Goal: Information Seeking & Learning: Find specific fact

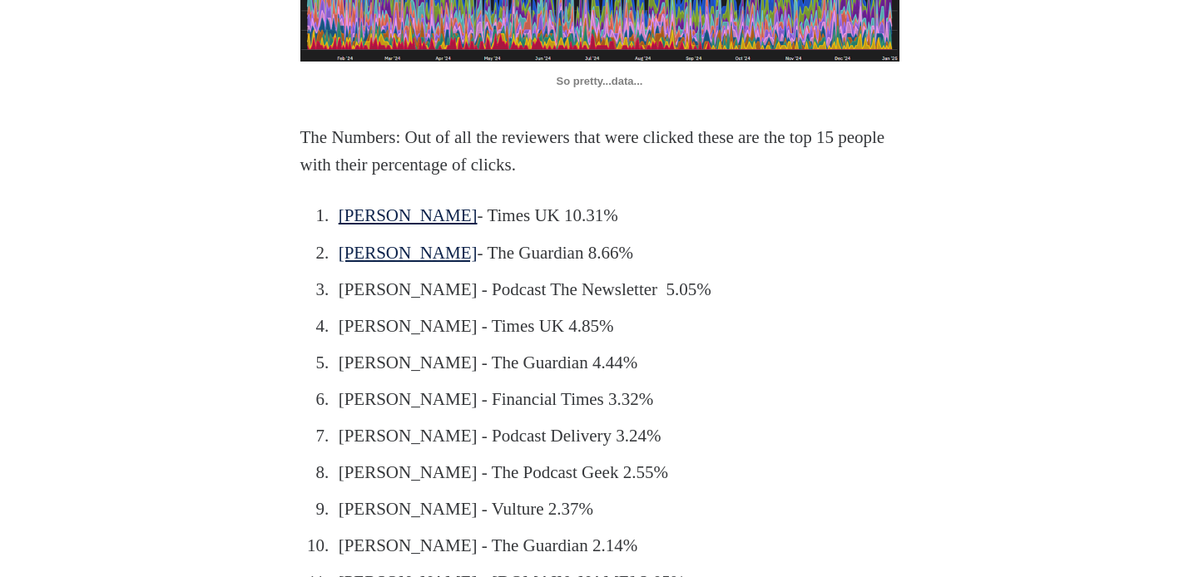
scroll to position [1256, 0]
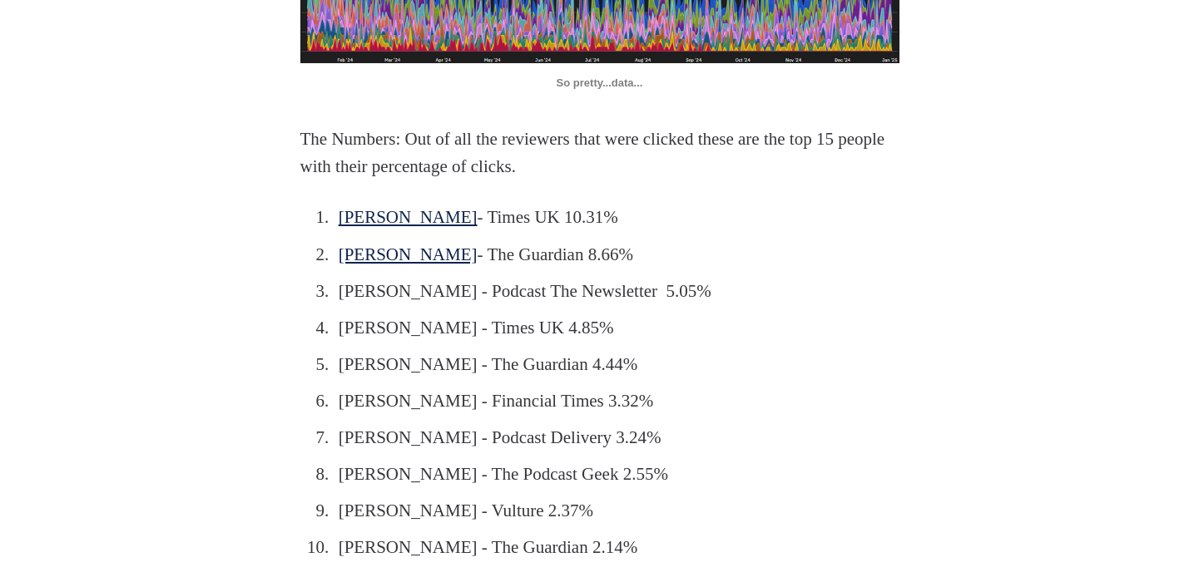
drag, startPoint x: 429, startPoint y: 280, endPoint x: 438, endPoint y: 285, distance: 10.4
click at [429, 227] on link "[PERSON_NAME]" at bounding box center [408, 217] width 139 height 20
drag, startPoint x: 337, startPoint y: 388, endPoint x: 439, endPoint y: 381, distance: 102.6
click at [439, 343] on li "[PERSON_NAME] - Times UK 4.85%" at bounding box center [603, 329] width 540 height 28
drag, startPoint x: 444, startPoint y: 382, endPoint x: 341, endPoint y: 384, distance: 103.2
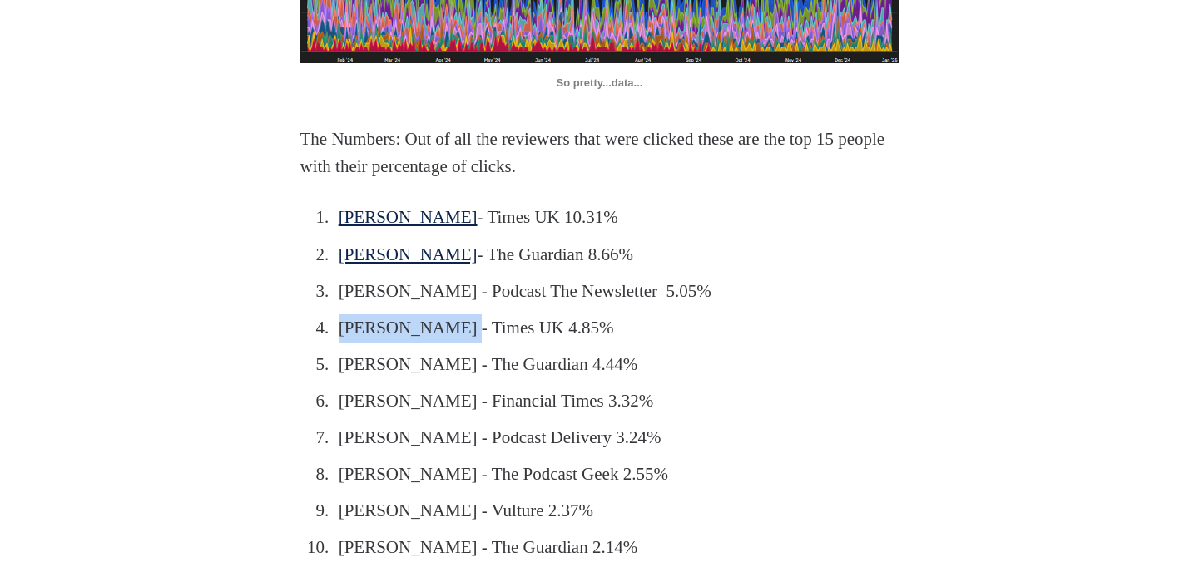
click at [341, 343] on li "[PERSON_NAME] - Times UK 4.85%" at bounding box center [603, 329] width 540 height 28
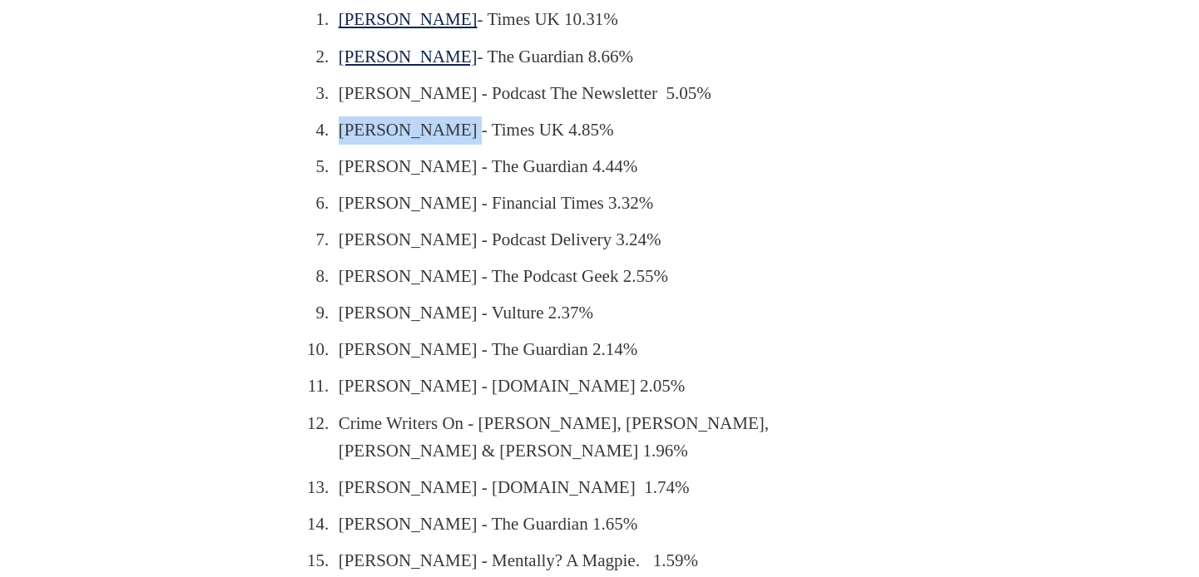
scroll to position [1460, 0]
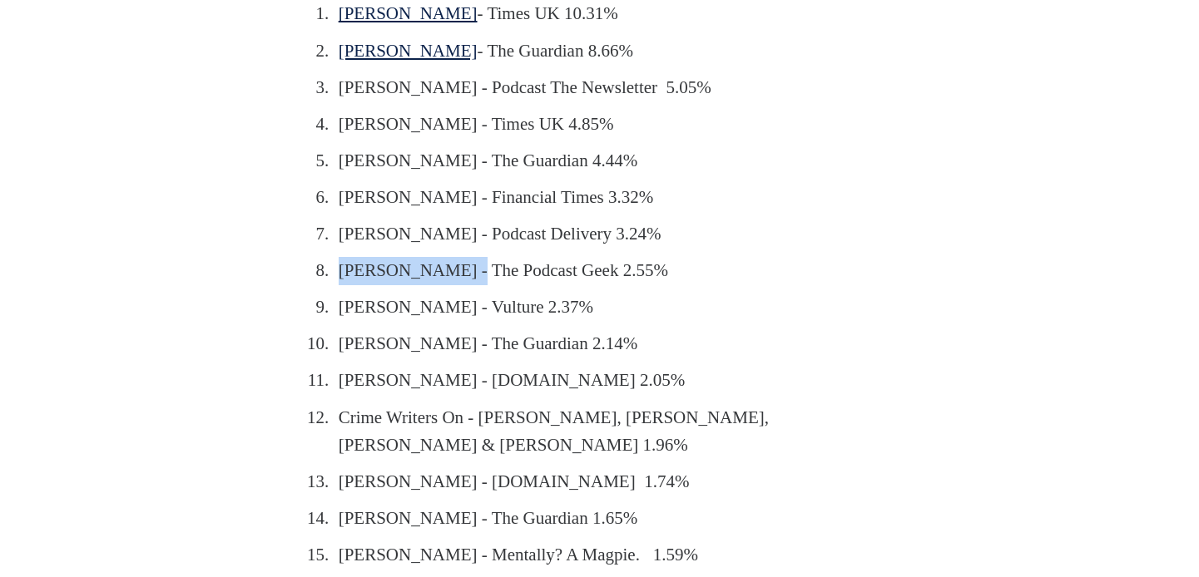
drag, startPoint x: 339, startPoint y: 325, endPoint x: 463, endPoint y: 328, distance: 124.0
click at [463, 285] on li "[PERSON_NAME] - The Podcast Geek 2.55%" at bounding box center [603, 271] width 540 height 28
drag, startPoint x: 339, startPoint y: 290, endPoint x: 425, endPoint y: 290, distance: 86.5
click at [425, 249] on li "[PERSON_NAME] - Podcast Delivery 3.24%" at bounding box center [603, 235] width 540 height 28
drag, startPoint x: 338, startPoint y: 330, endPoint x: 463, endPoint y: 330, distance: 125.6
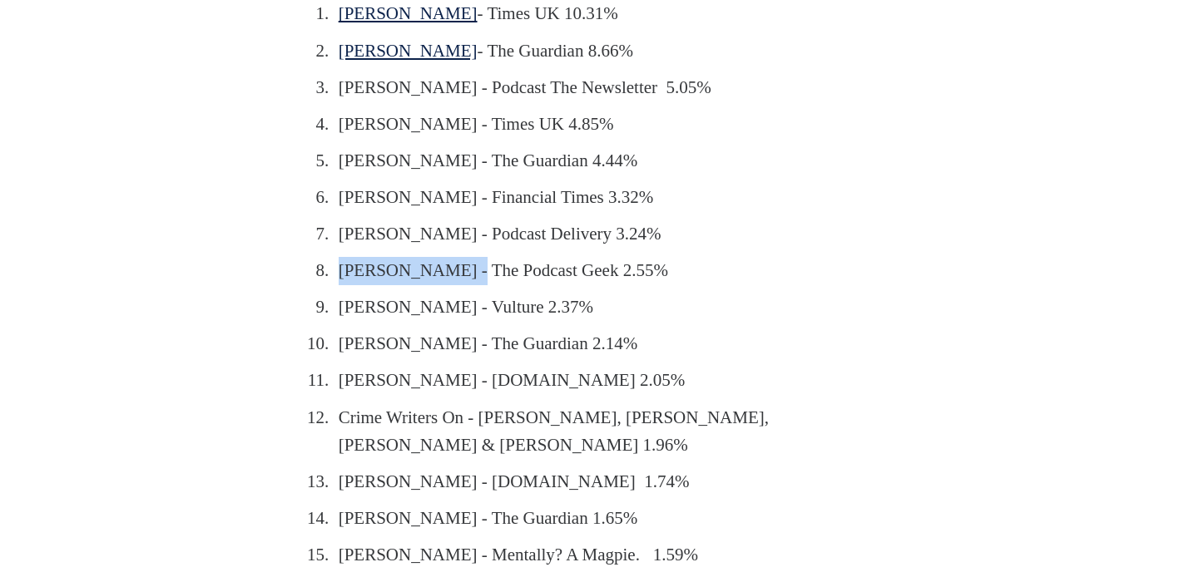
click at [463, 285] on li "[PERSON_NAME] - The Podcast Geek 2.55%" at bounding box center [603, 271] width 540 height 28
copy li "[PERSON_NAME]"
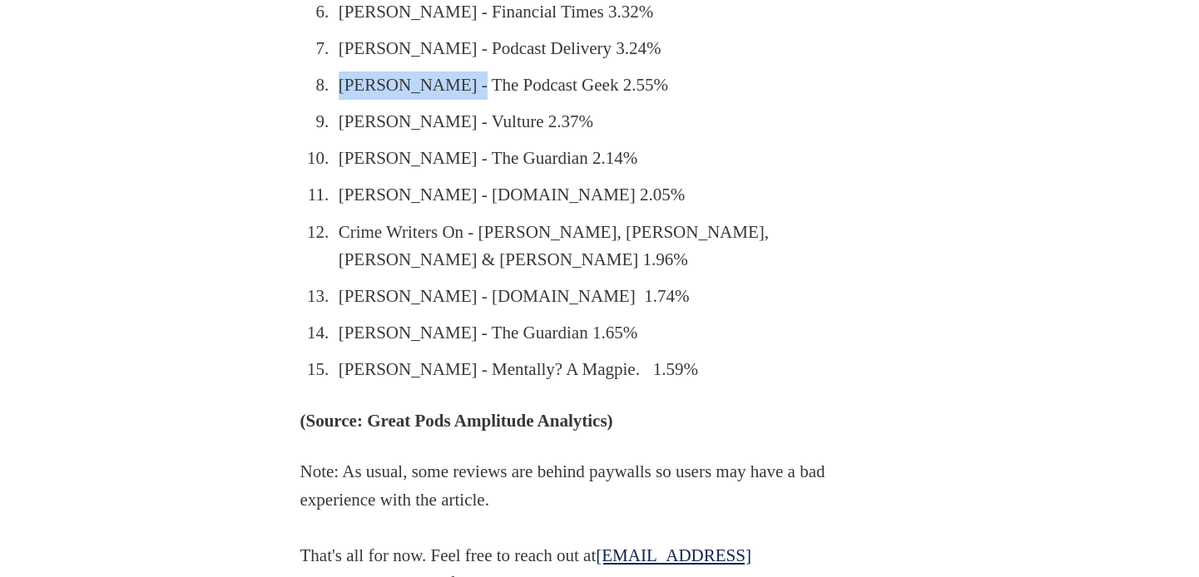
scroll to position [1648, 0]
